Goal: Task Accomplishment & Management: Manage account settings

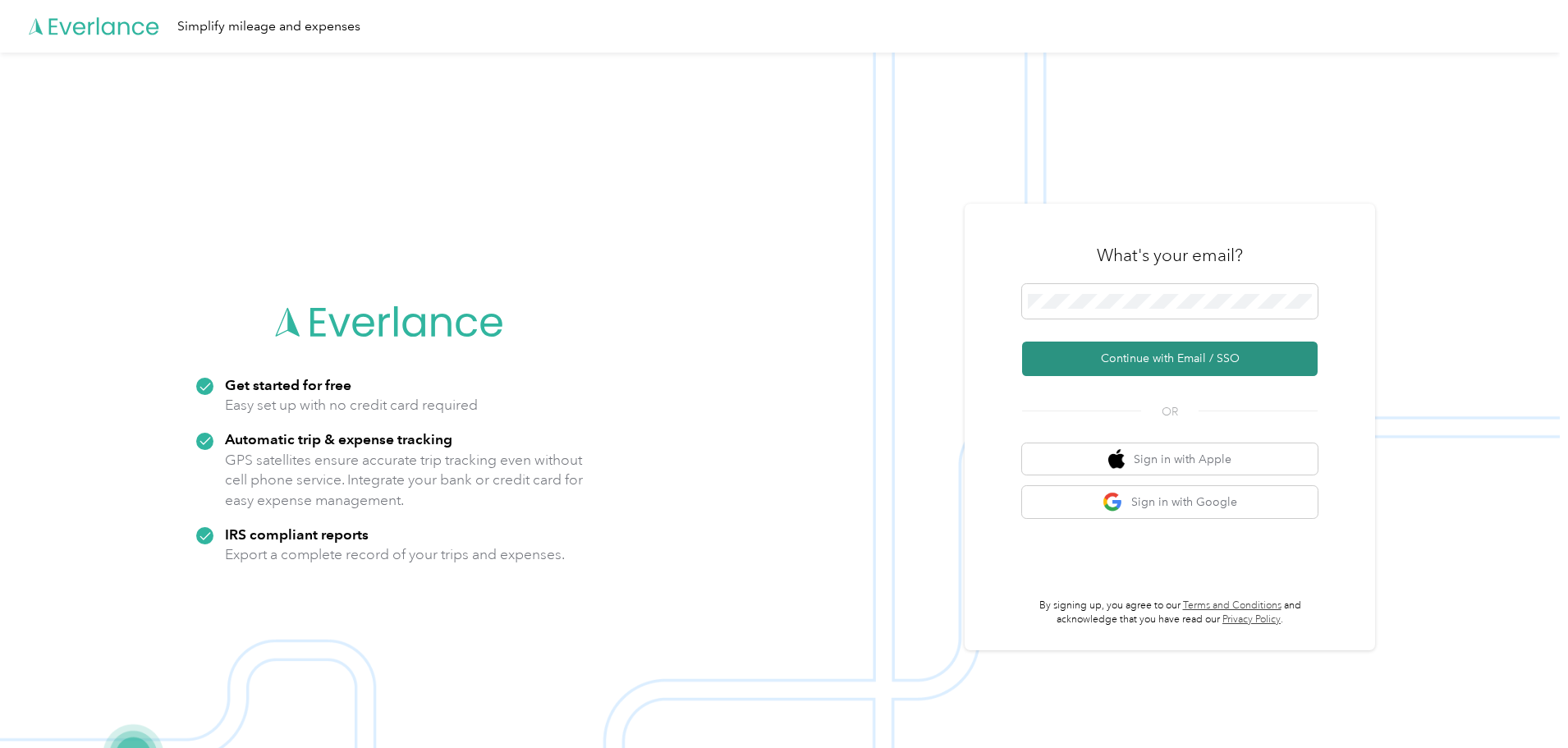
click at [1155, 355] on button "Continue with Email / SSO" at bounding box center [1169, 358] width 296 height 34
click at [1022, 342] on button "Continue with Email / SSO" at bounding box center [1169, 358] width 296 height 34
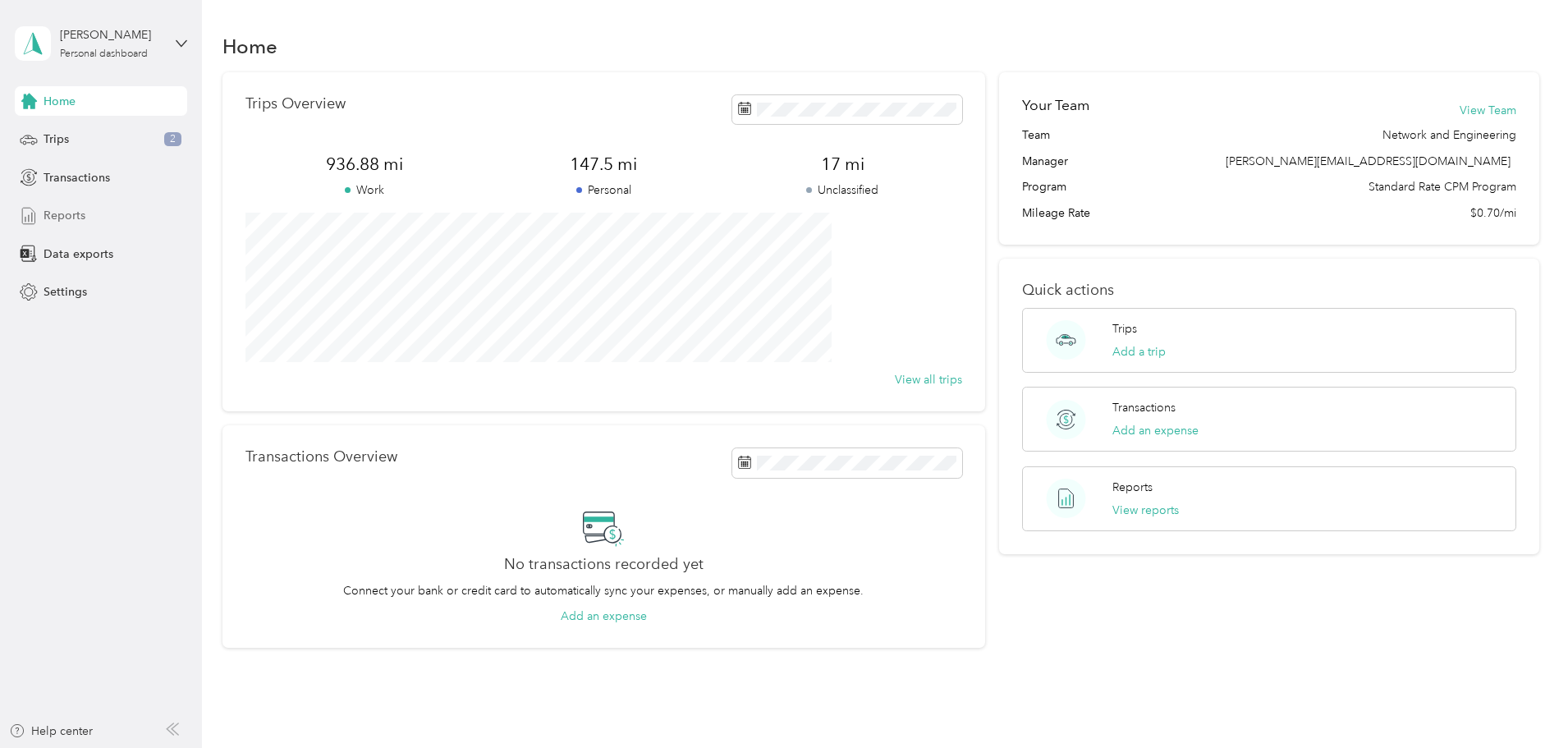
click at [59, 206] on div "Reports" at bounding box center [101, 216] width 172 height 30
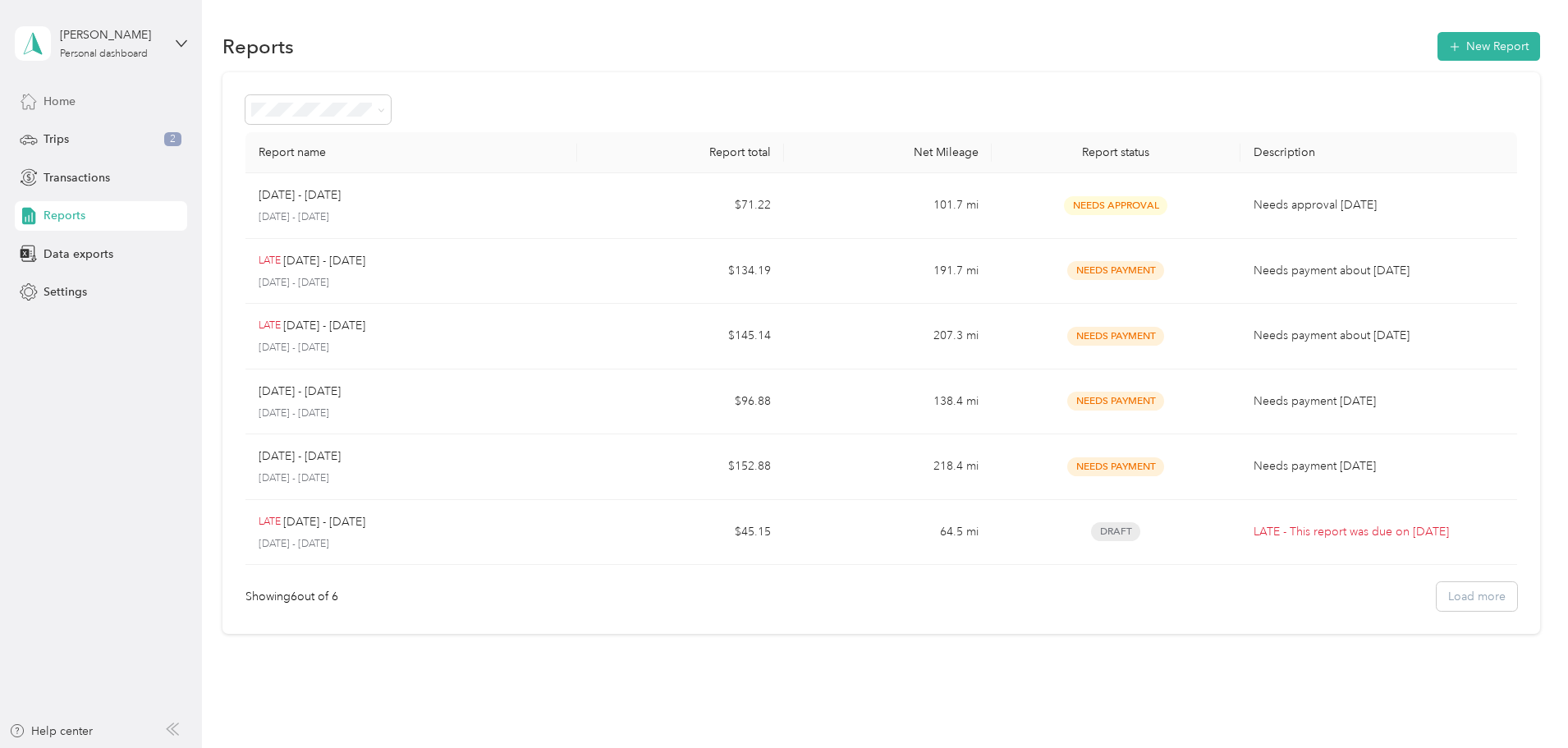
click at [44, 96] on span "Home" at bounding box center [60, 102] width 32 height 18
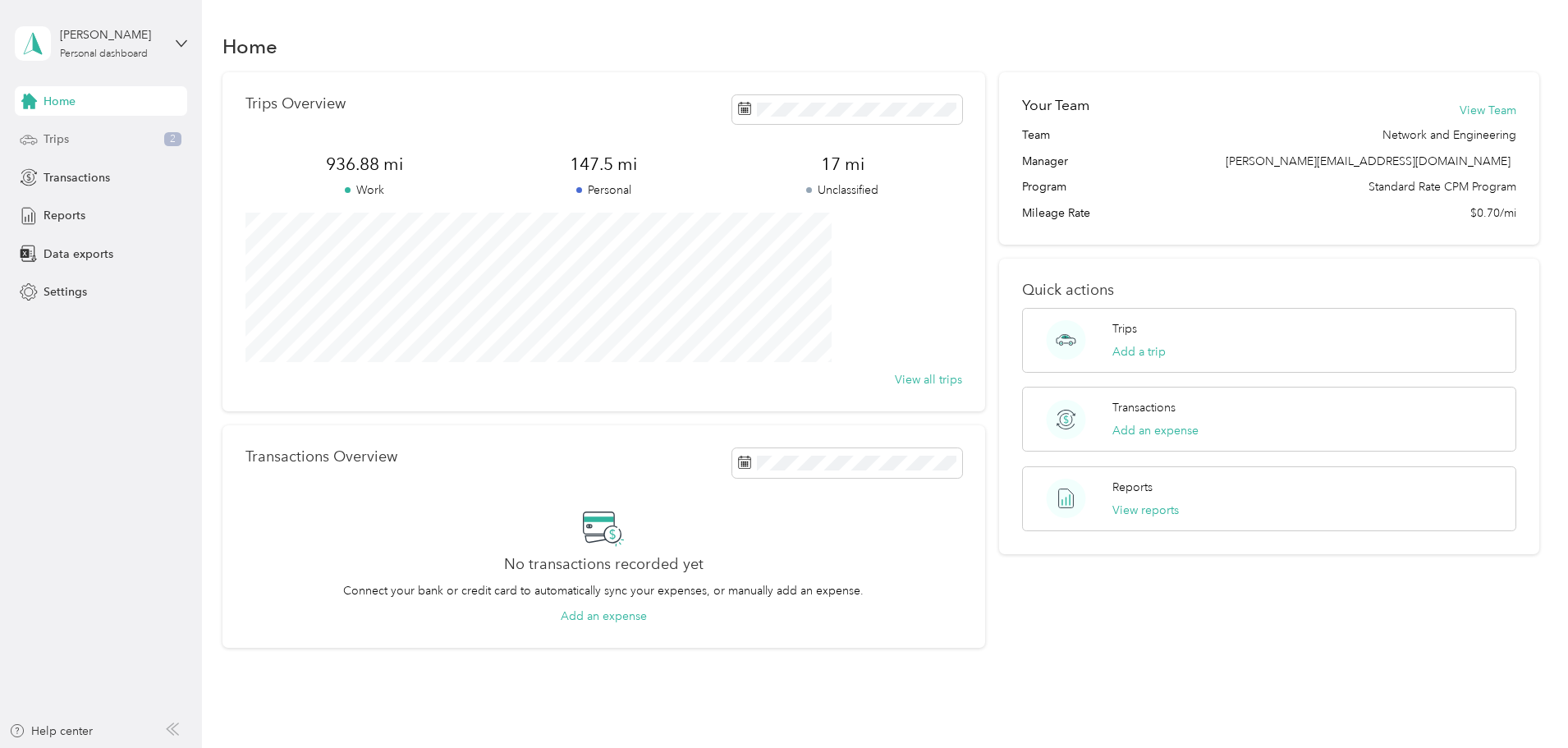
click at [54, 135] on span "Trips" at bounding box center [56, 140] width 25 height 18
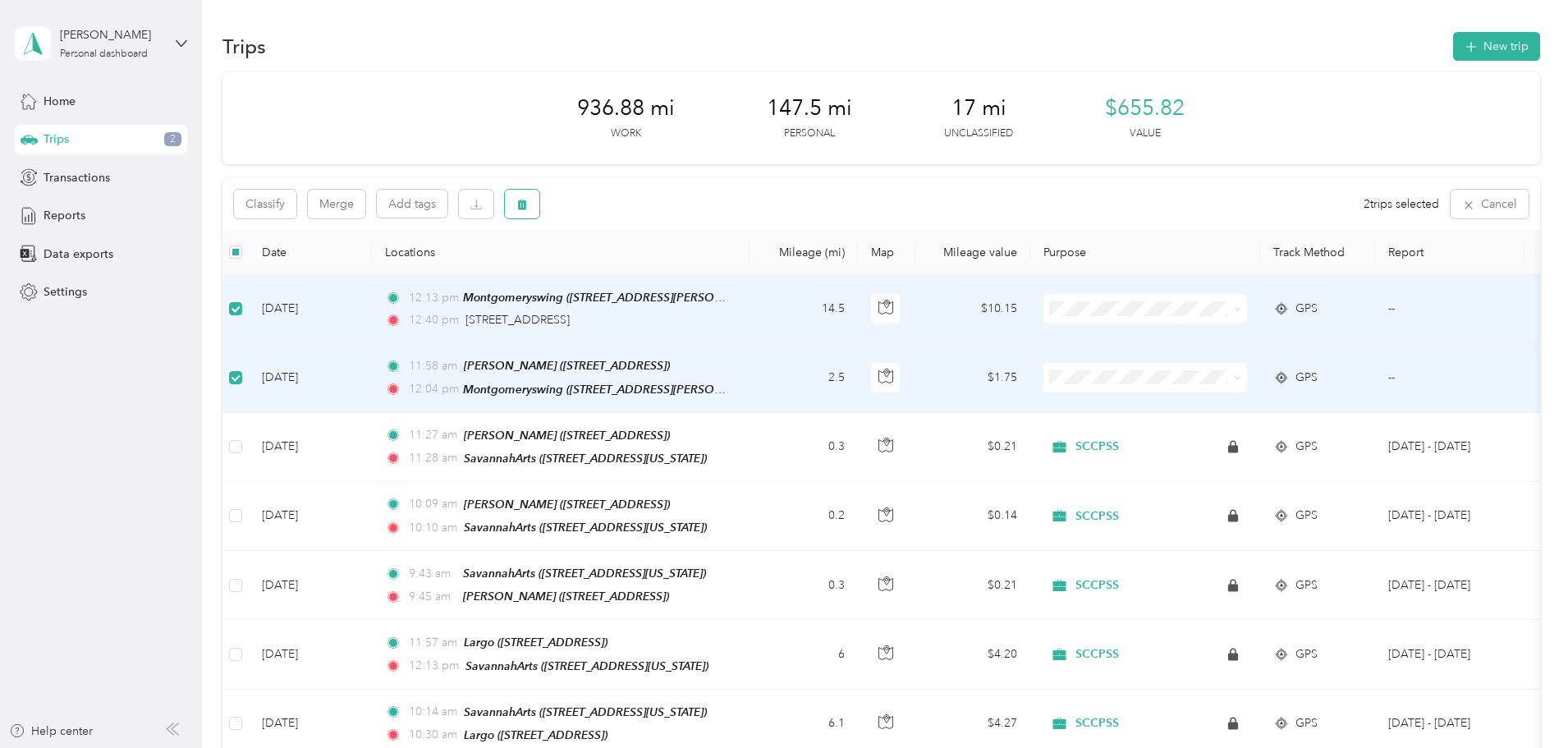
click at [539, 198] on button "button" at bounding box center [521, 204] width 34 height 29
click at [740, 271] on button "Yes" at bounding box center [754, 272] width 32 height 26
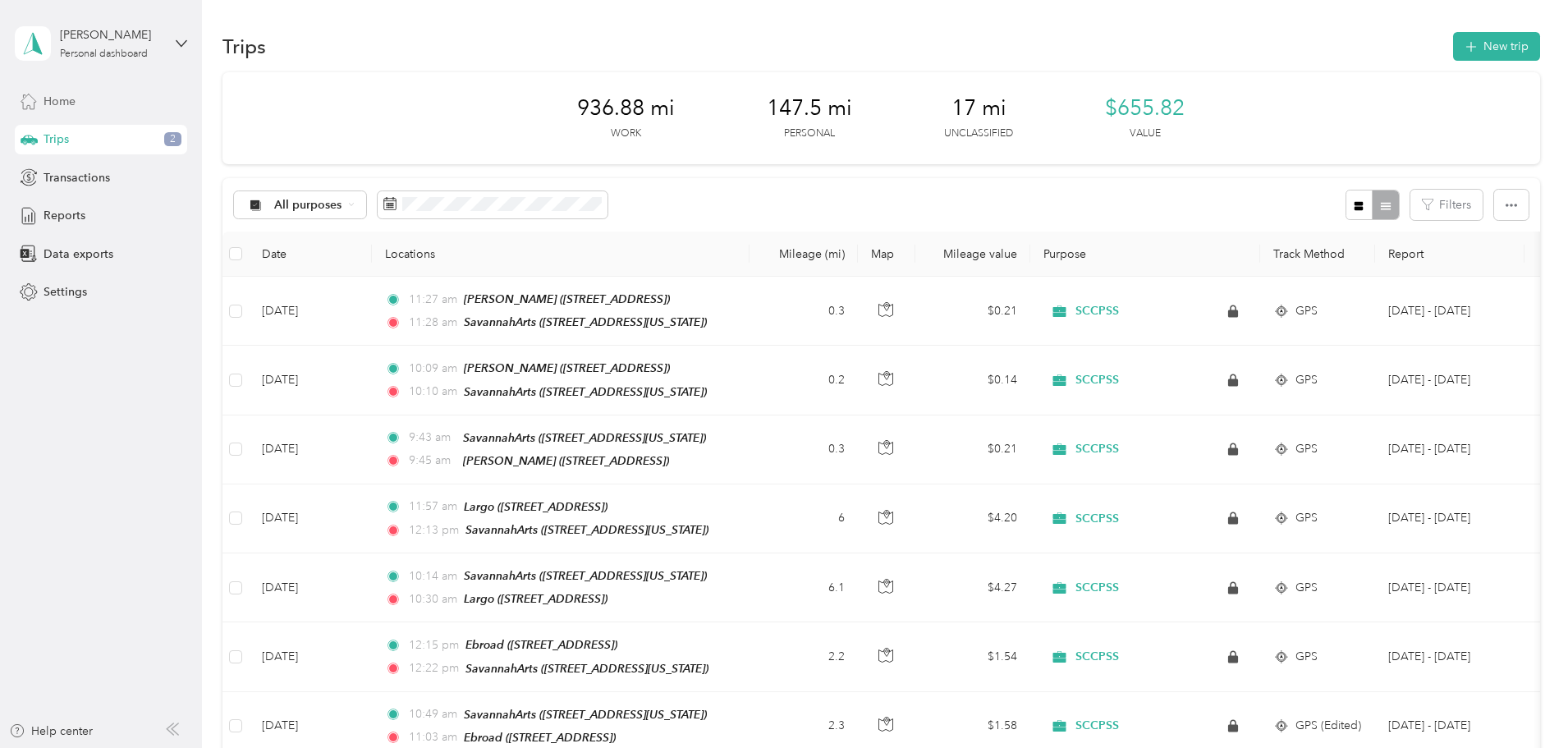
click at [68, 102] on span "Home" at bounding box center [60, 102] width 32 height 18
